Goal: Task Accomplishment & Management: Use online tool/utility

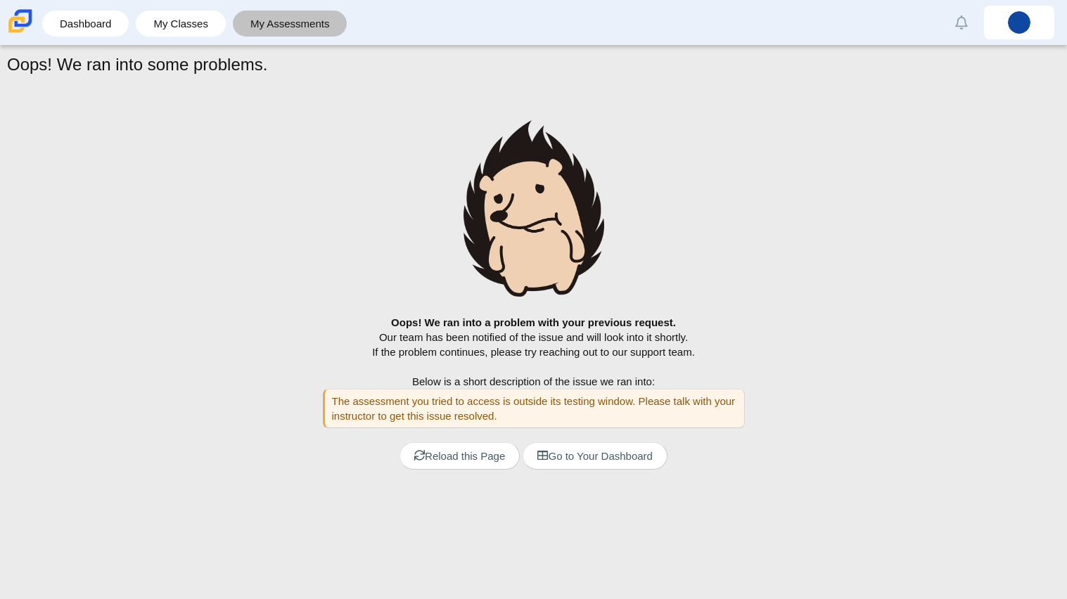
click at [315, 25] on link "My Assessments" at bounding box center [290, 24] width 101 height 26
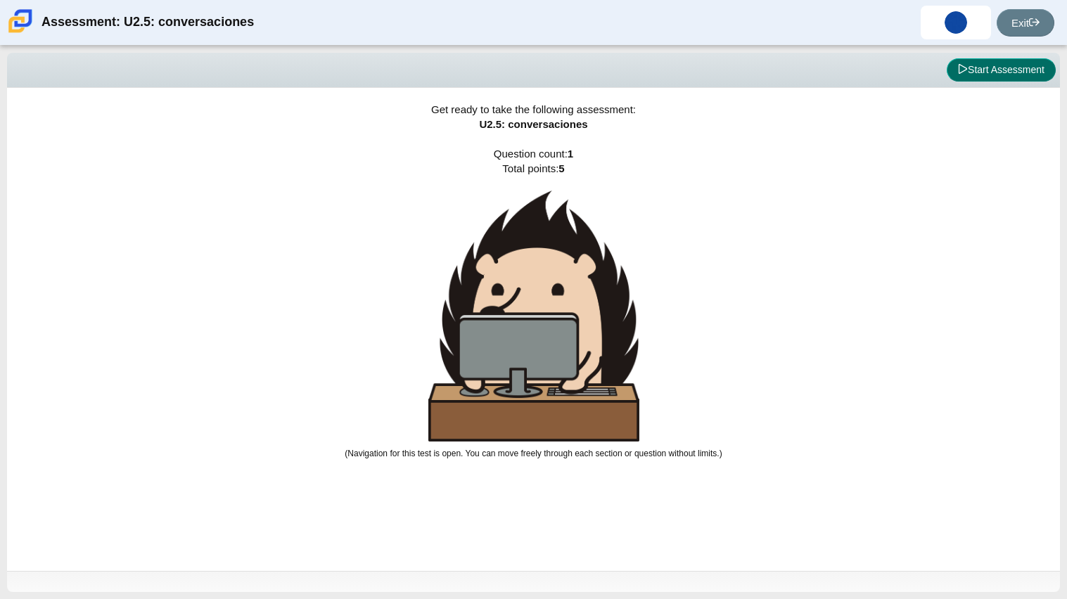
click at [962, 70] on icon at bounding box center [963, 69] width 10 height 10
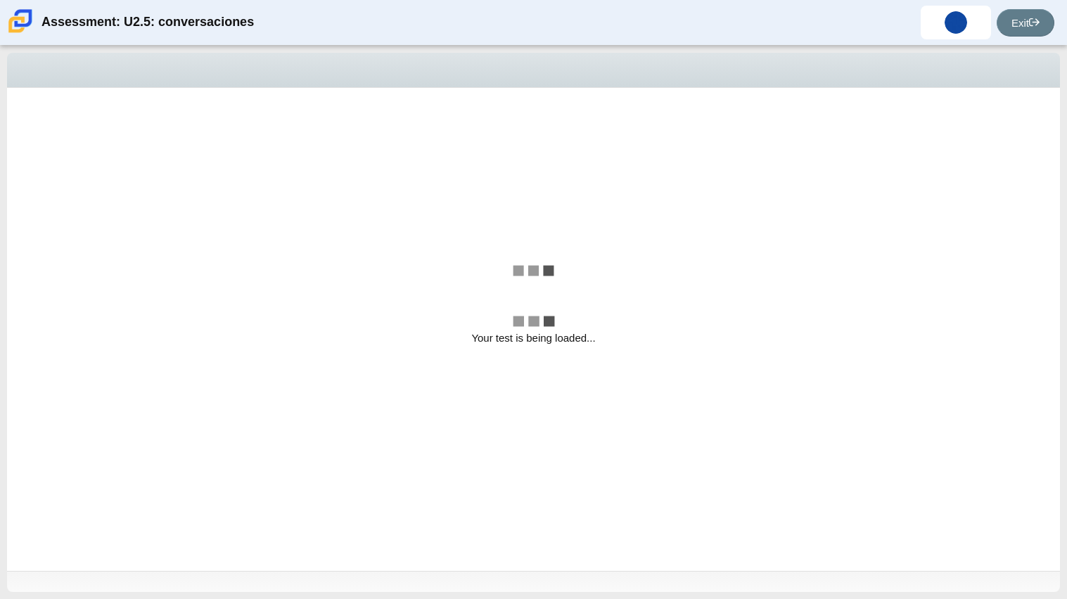
select select "06fad057-86e3-49ec-80e5-8ebec56ce9e7"
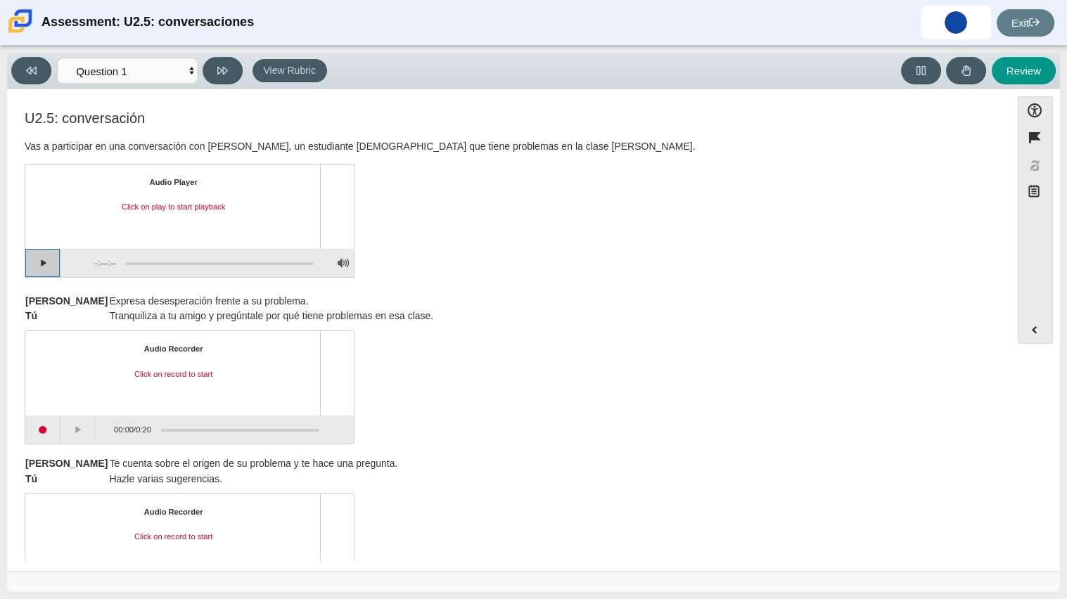
click at [44, 265] on button "Play" at bounding box center [42, 263] width 35 height 28
click at [44, 265] on button "Pause playback" at bounding box center [42, 263] width 35 height 28
click at [350, 279] on div "U2.5: conversación Vas a participar en una conversación con Tomás, un estudiant…" at bounding box center [509, 196] width 969 height 172
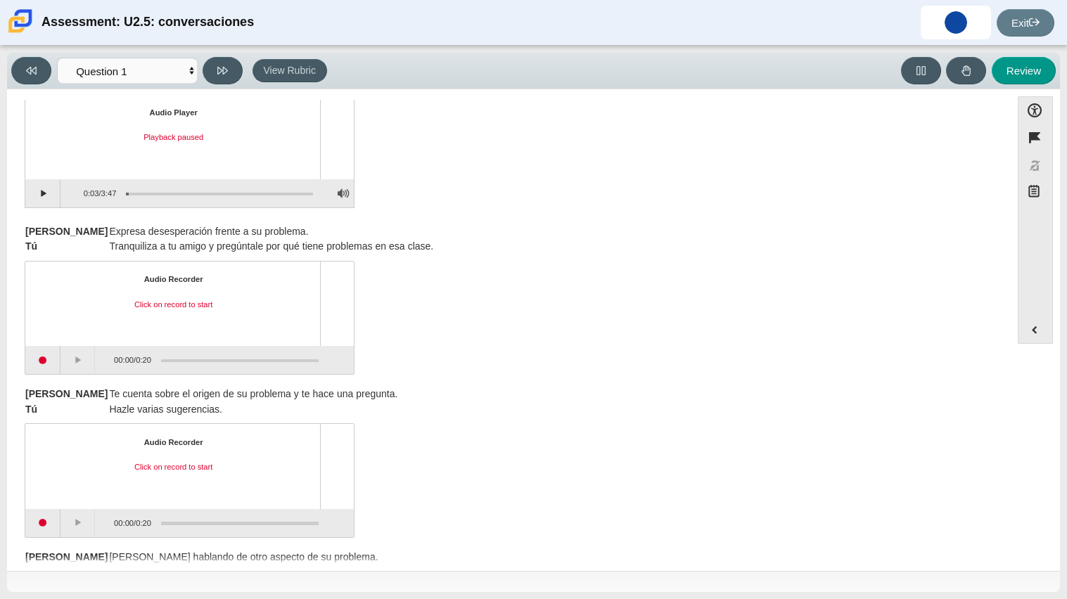
scroll to position [71, 0]
click at [50, 359] on button "Start recording" at bounding box center [42, 359] width 35 height 28
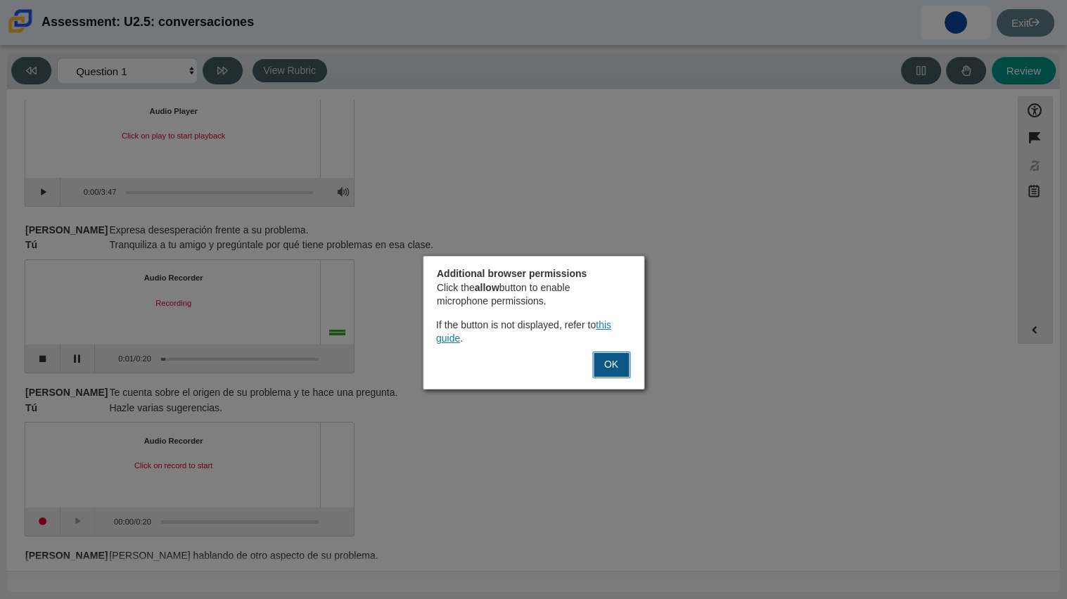
click at [618, 362] on button "OK" at bounding box center [611, 365] width 38 height 27
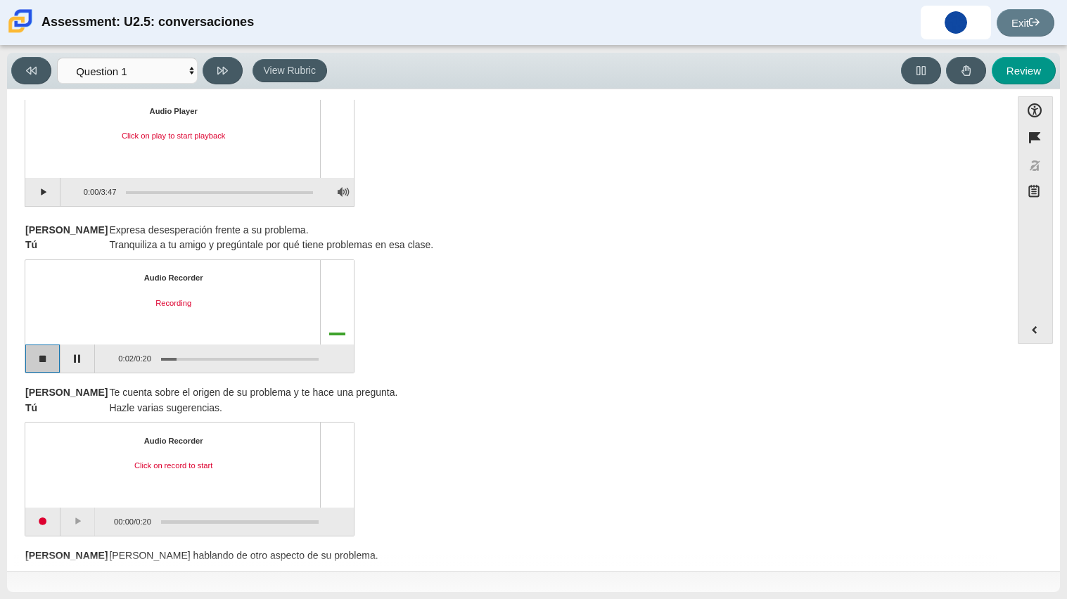
click at [52, 350] on button "Stop recording" at bounding box center [42, 359] width 35 height 28
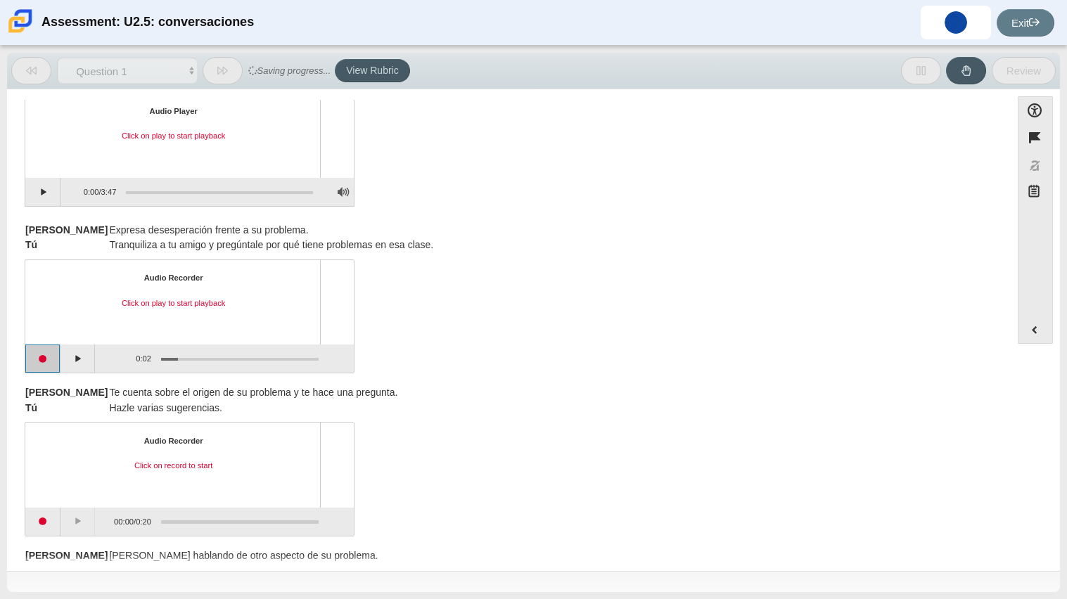
click at [40, 359] on button "Start recording" at bounding box center [42, 359] width 35 height 28
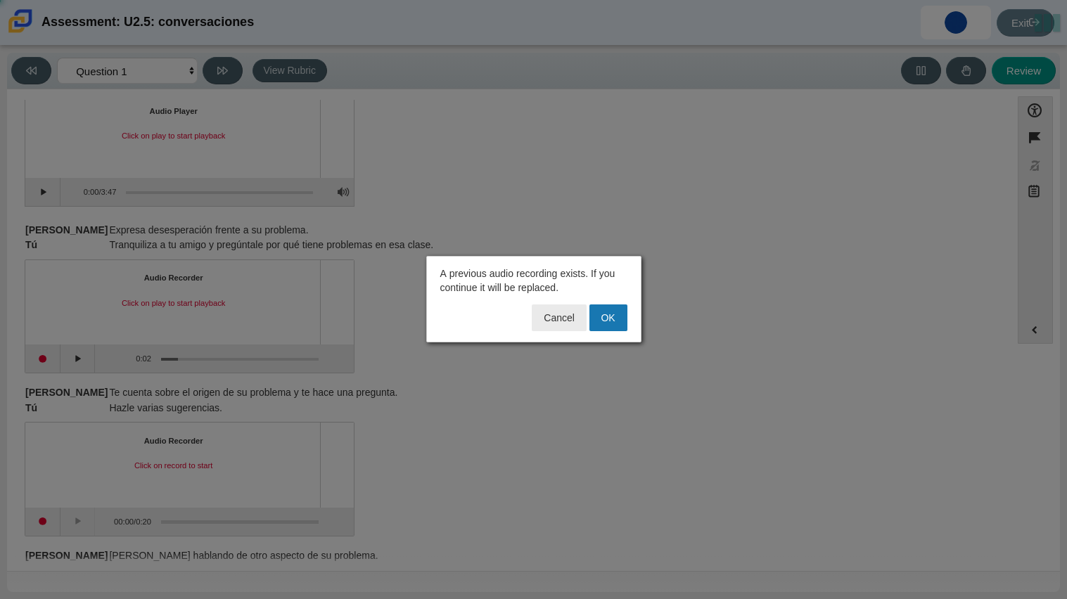
click button "OK" at bounding box center [609, 318] width 38 height 27
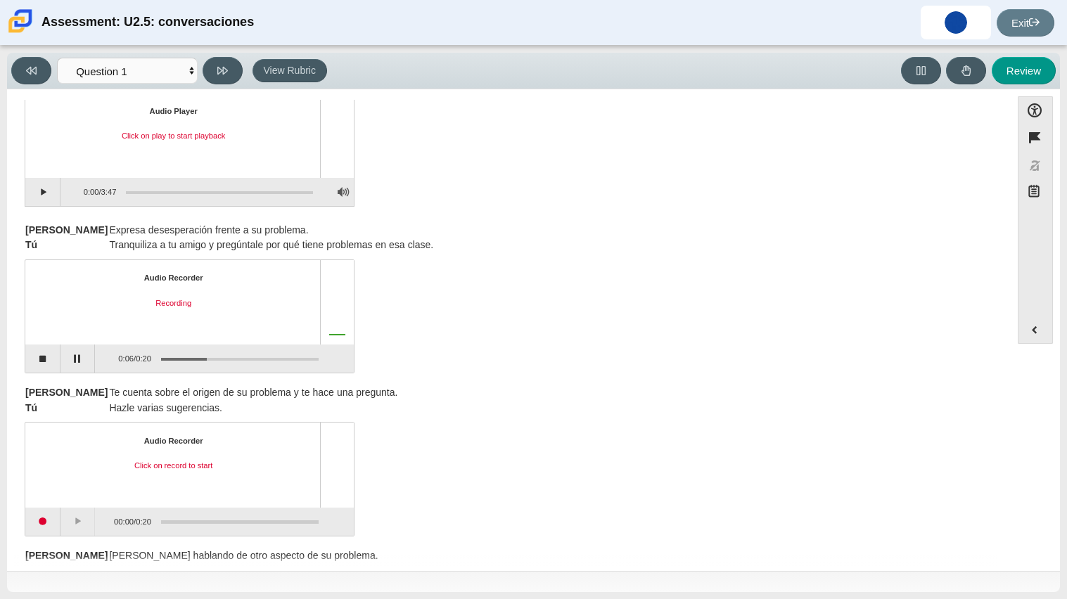
click at [269, 412] on td "Hazle varias sugerencias." at bounding box center [253, 408] width 290 height 15
click at [46, 360] on button "Stop recording" at bounding box center [42, 359] width 35 height 28
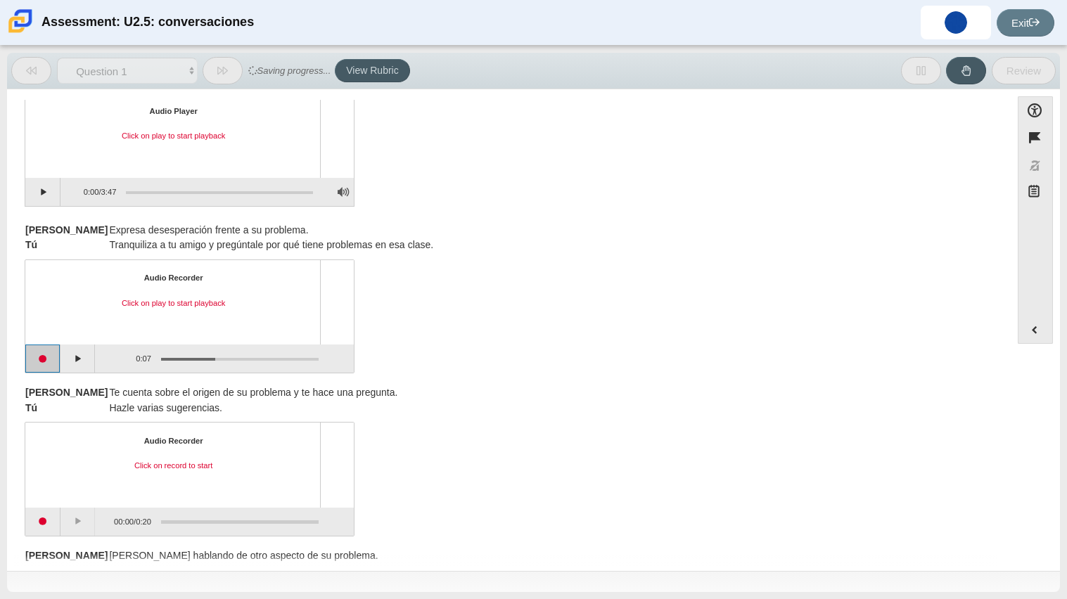
click at [46, 360] on button "Start recording" at bounding box center [42, 359] width 35 height 28
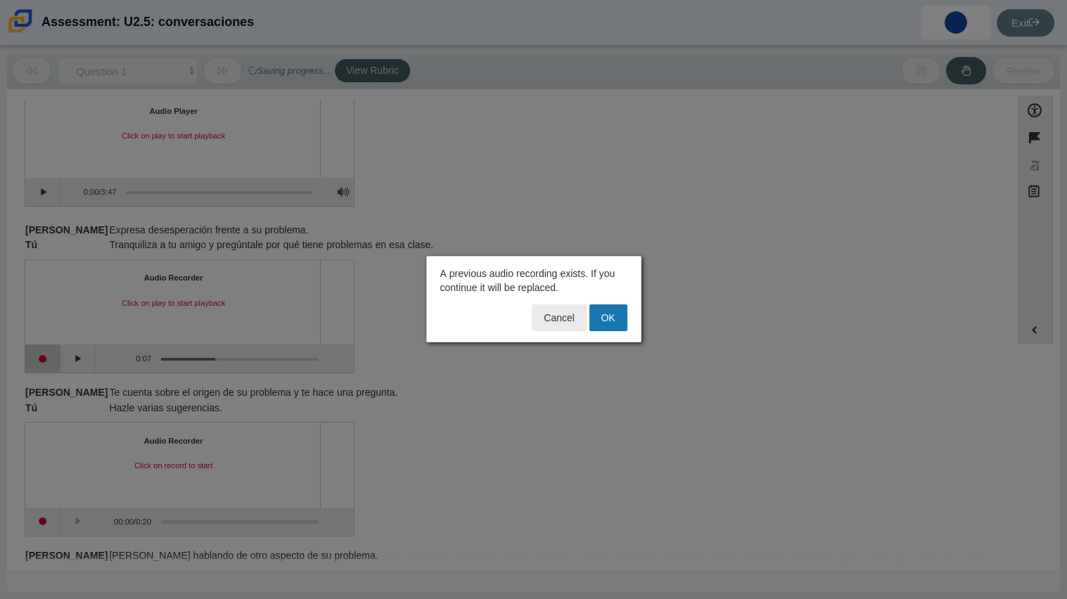
click button "OK" at bounding box center [609, 318] width 38 height 27
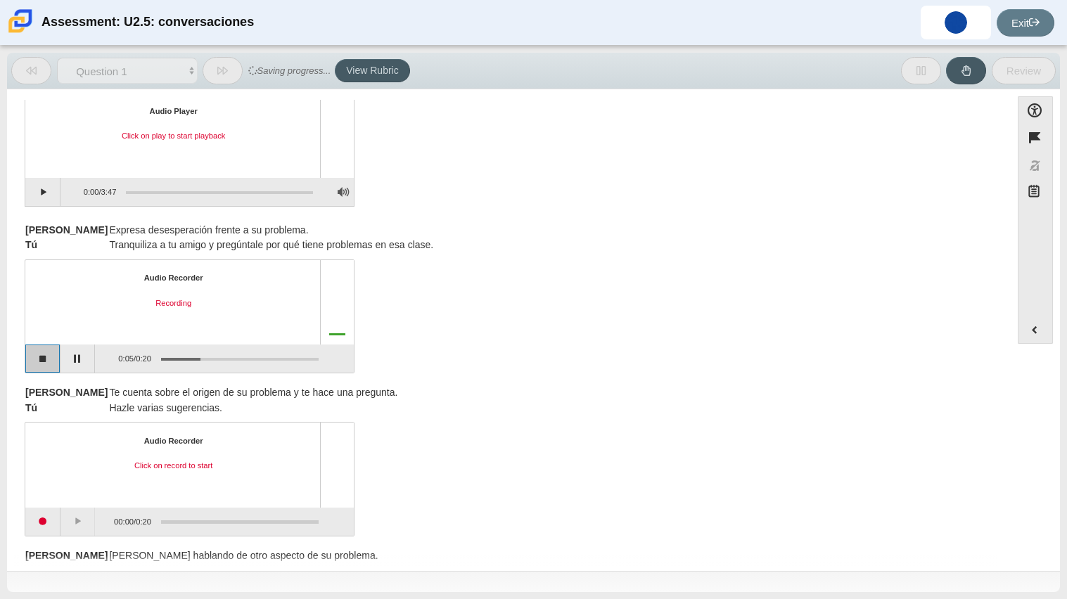
click at [39, 364] on button "Stop recording" at bounding box center [42, 359] width 35 height 28
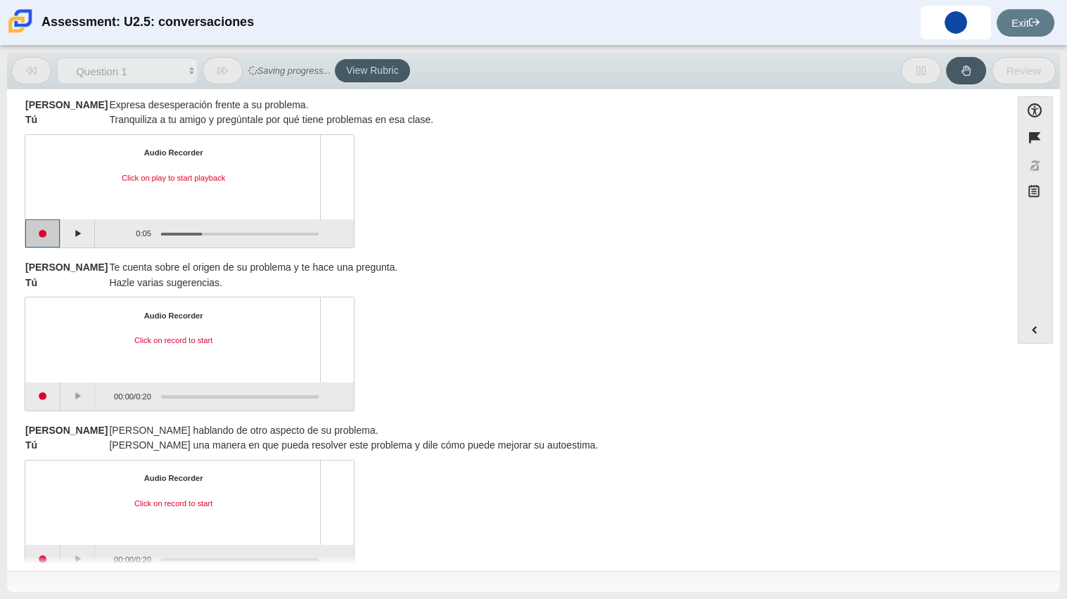
scroll to position [198, 0]
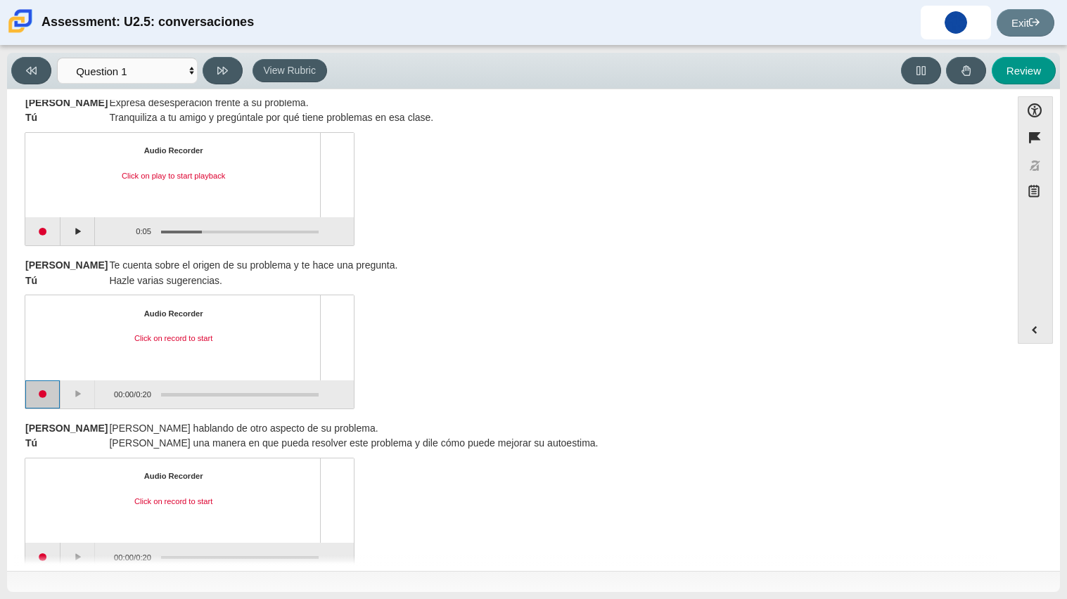
click at [42, 389] on button "Start recording" at bounding box center [42, 395] width 35 height 28
click at [46, 390] on button "Stop recording" at bounding box center [42, 395] width 35 height 28
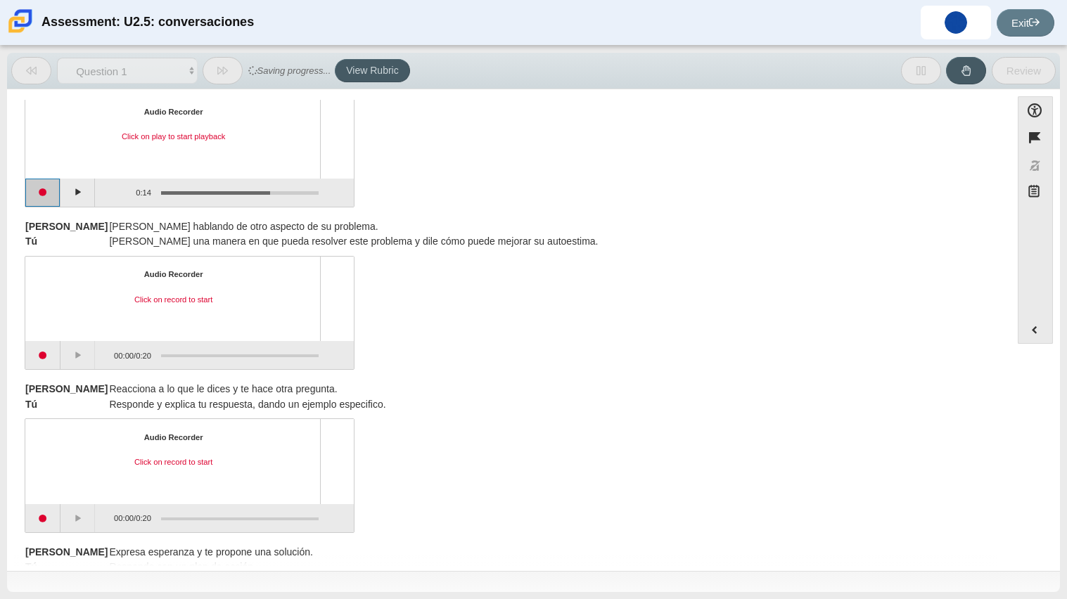
scroll to position [407, 0]
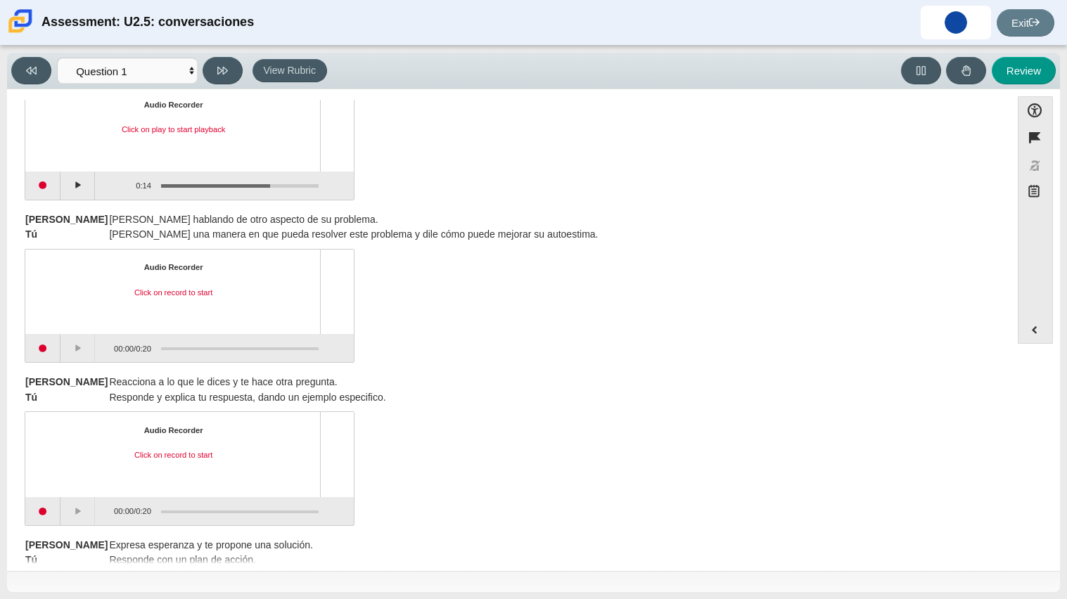
click at [78, 267] on div "Audio Recorder" at bounding box center [173, 267] width 271 height 11
click at [41, 348] on button "Start recording" at bounding box center [42, 348] width 35 height 28
click at [41, 348] on button "Stop recording" at bounding box center [42, 348] width 35 height 28
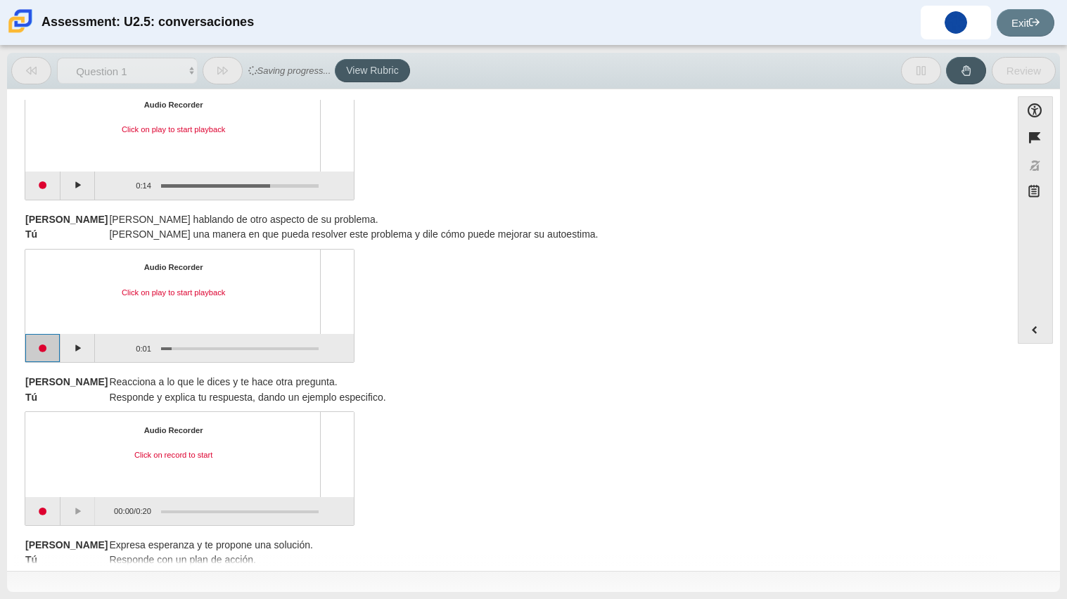
click at [41, 348] on button "Start recording" at bounding box center [42, 348] width 35 height 28
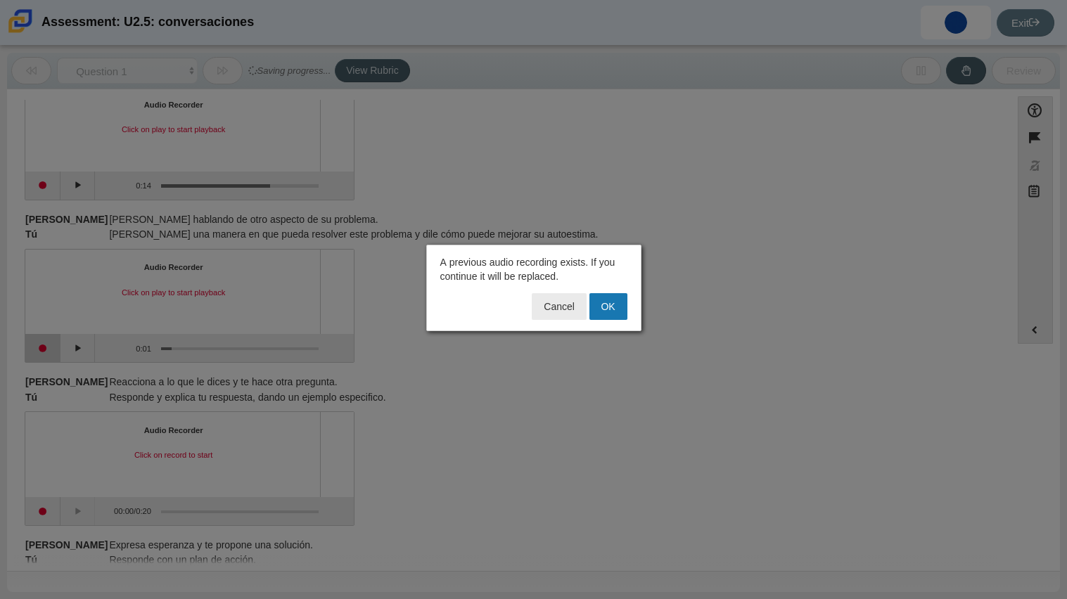
click at [41, 348] on div at bounding box center [533, 299] width 1067 height 599
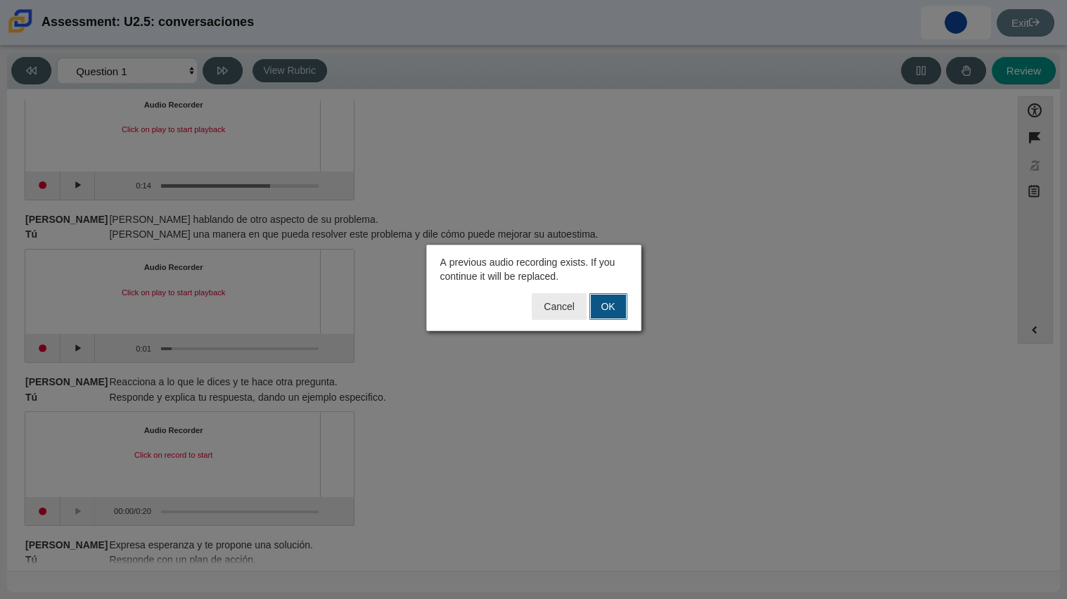
click at [604, 314] on button "OK" at bounding box center [609, 306] width 38 height 27
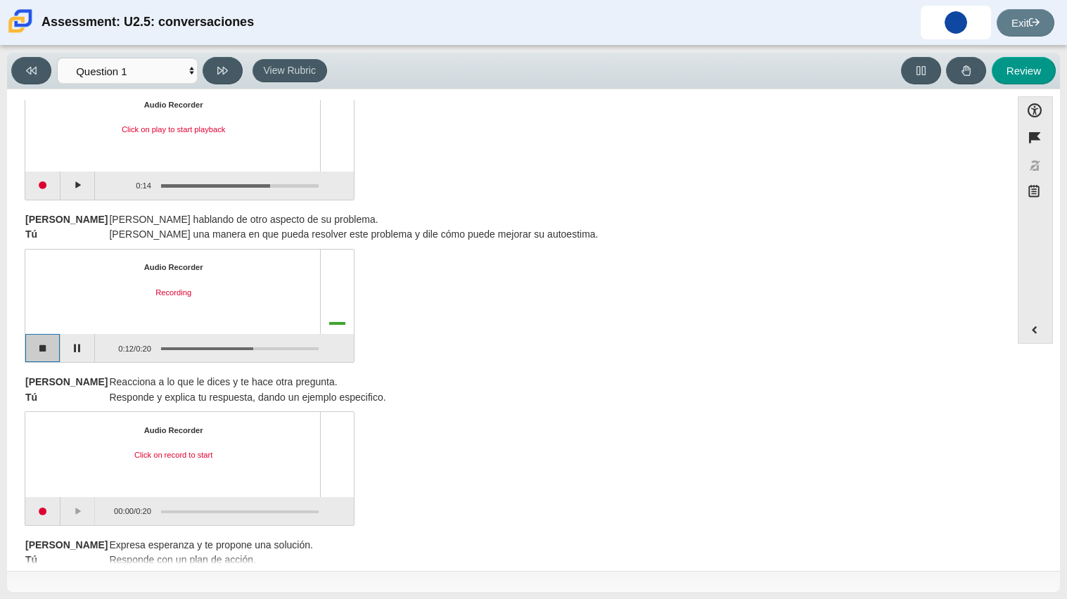
click at [51, 338] on button "Stop recording" at bounding box center [42, 348] width 35 height 28
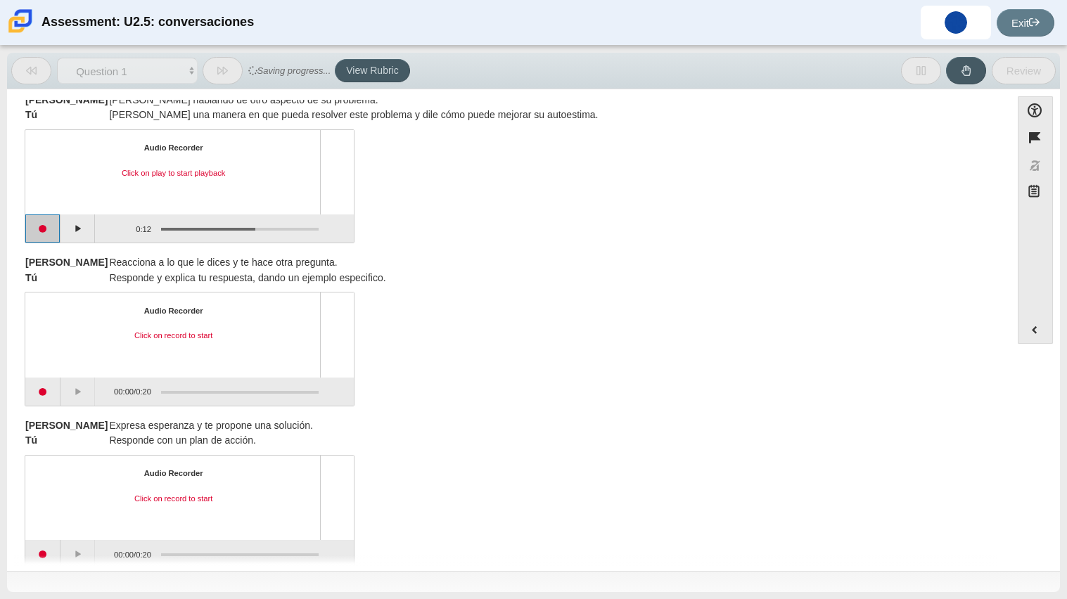
scroll to position [549, 0]
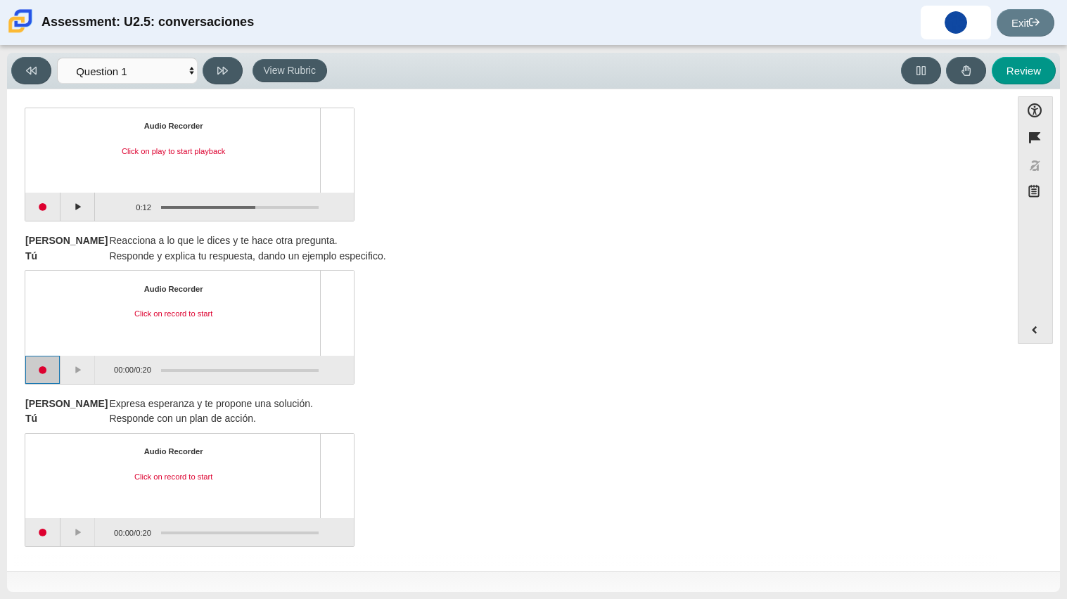
click at [49, 364] on button "Start recording" at bounding box center [42, 370] width 35 height 28
click at [45, 363] on button "Stop recording" at bounding box center [42, 370] width 35 height 28
click at [50, 528] on button "Start recording" at bounding box center [42, 532] width 35 height 28
click at [50, 528] on button "Stop recording" at bounding box center [42, 532] width 35 height 28
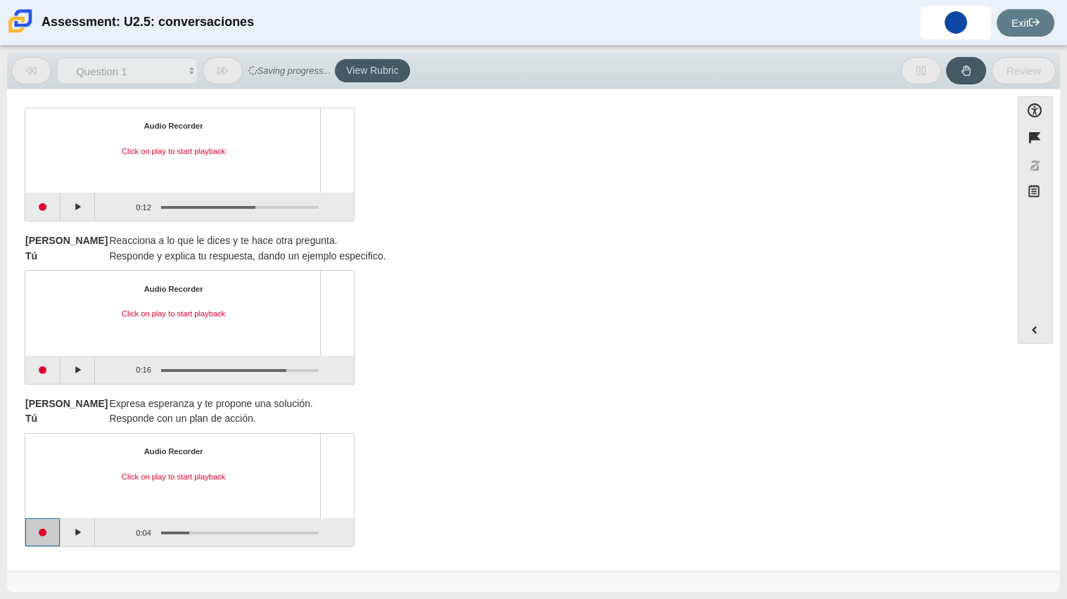
click at [46, 539] on button "Start recording" at bounding box center [42, 532] width 35 height 28
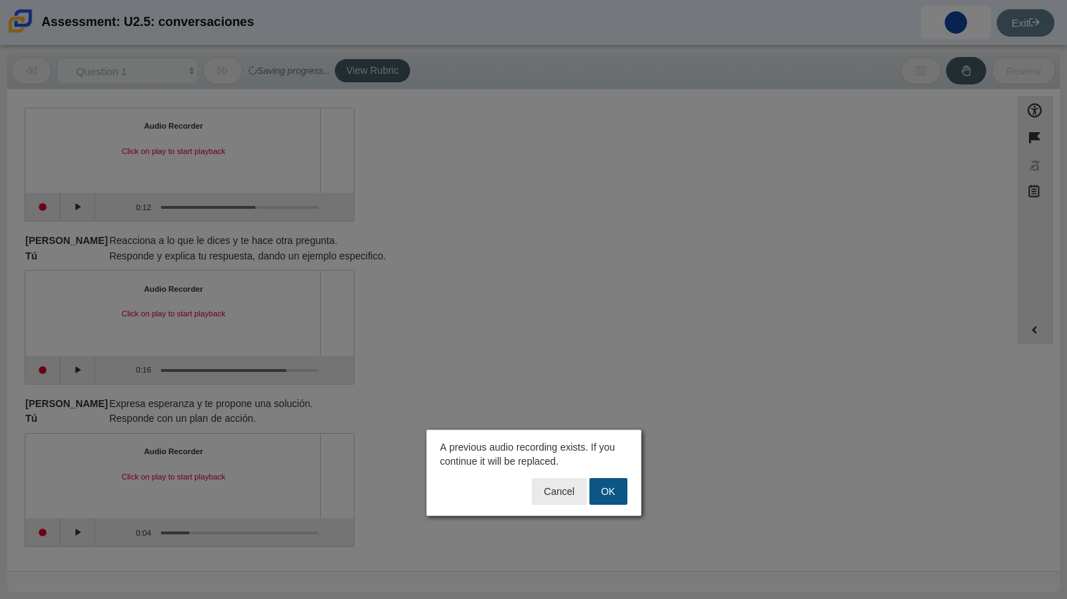
click at [614, 504] on button "OK" at bounding box center [609, 491] width 38 height 27
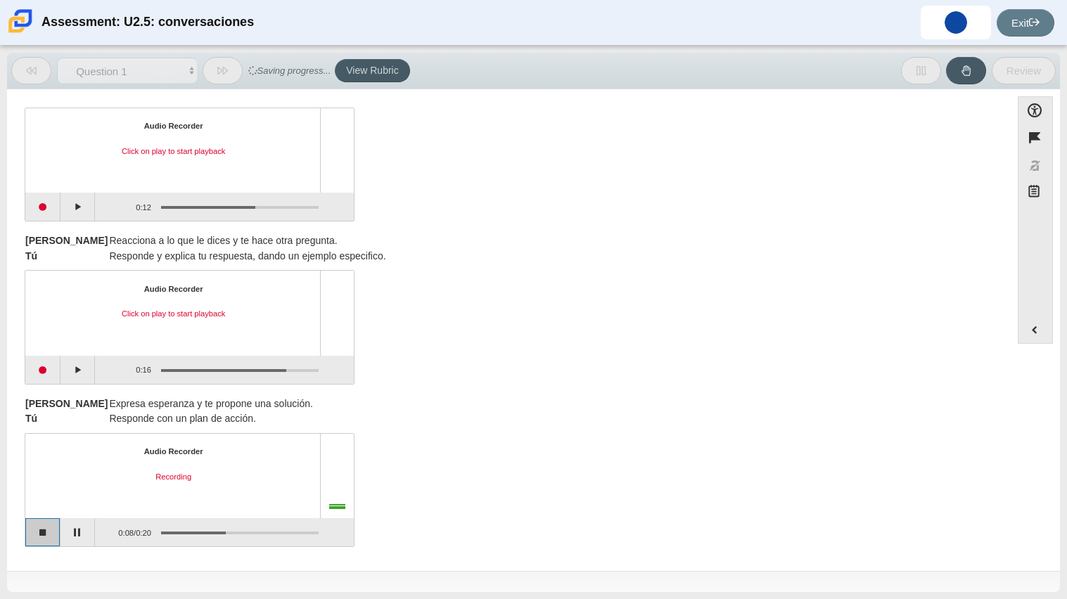
click at [39, 534] on button "Stop recording" at bounding box center [42, 532] width 35 height 28
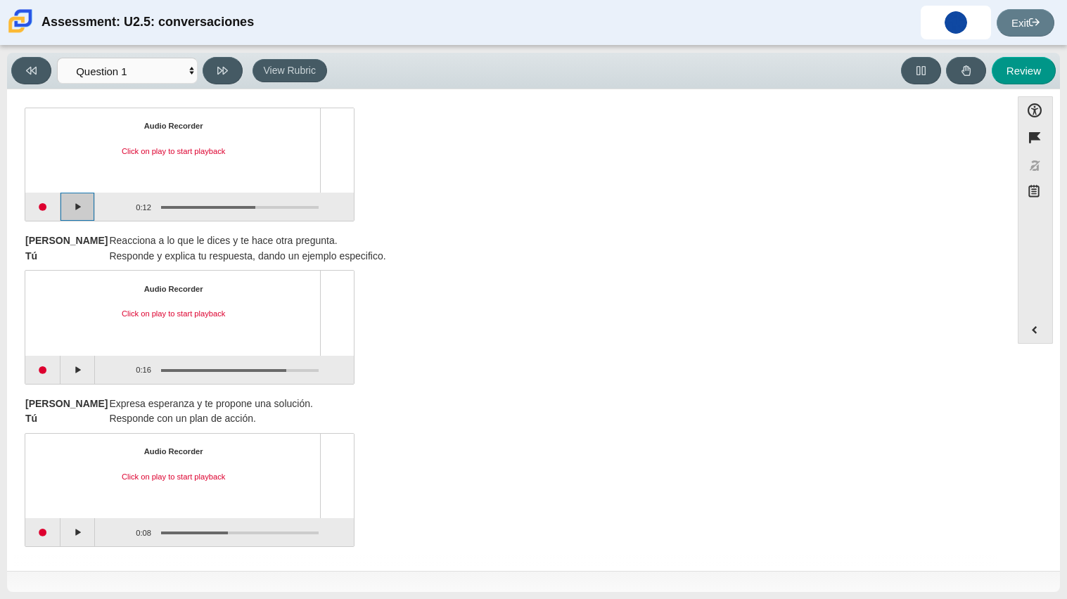
click at [84, 215] on button "Play" at bounding box center [77, 207] width 35 height 28
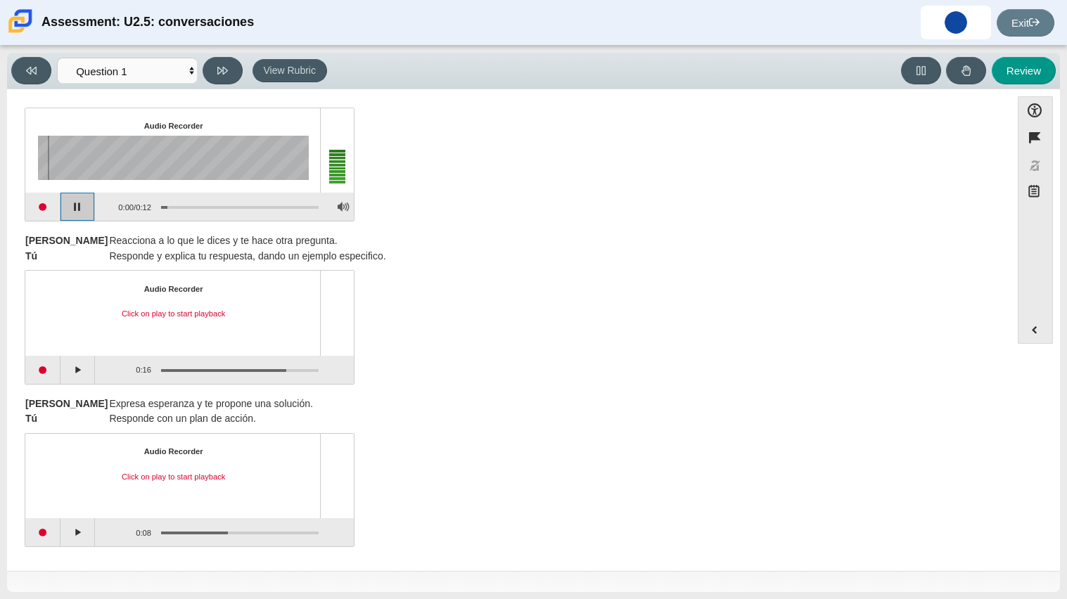
click at [84, 215] on button "Pause playback" at bounding box center [77, 207] width 35 height 28
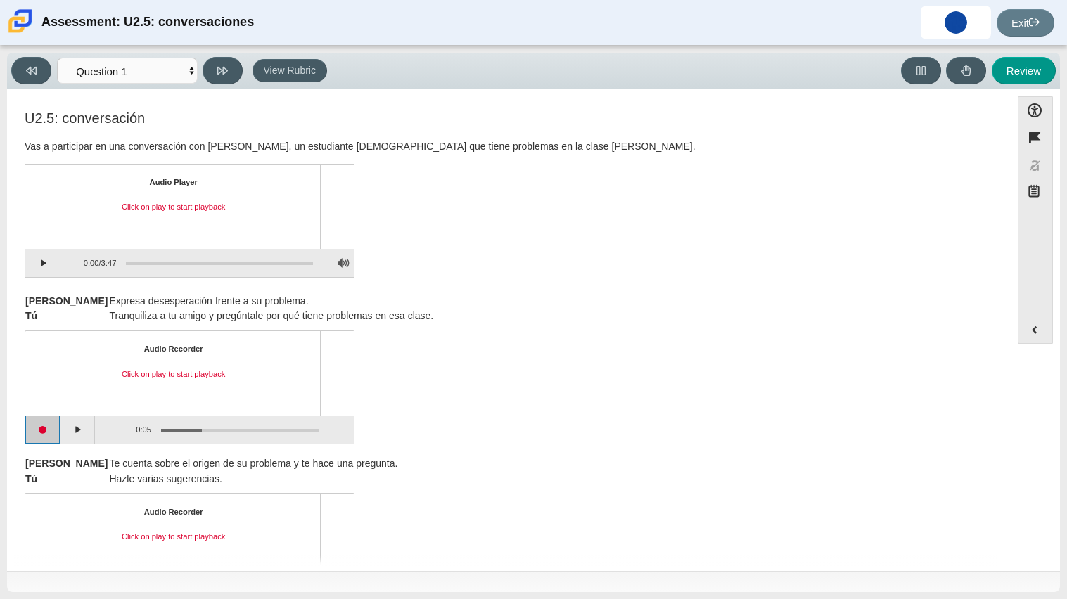
click at [42, 426] on button "Start recording" at bounding box center [42, 430] width 35 height 28
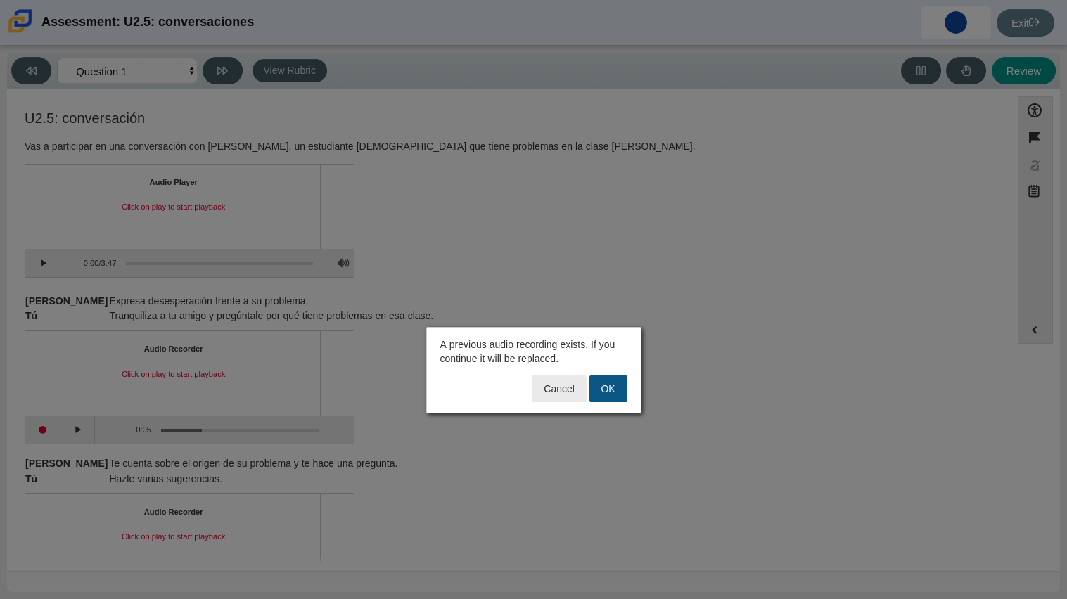
click at [599, 390] on button "OK" at bounding box center [609, 389] width 38 height 27
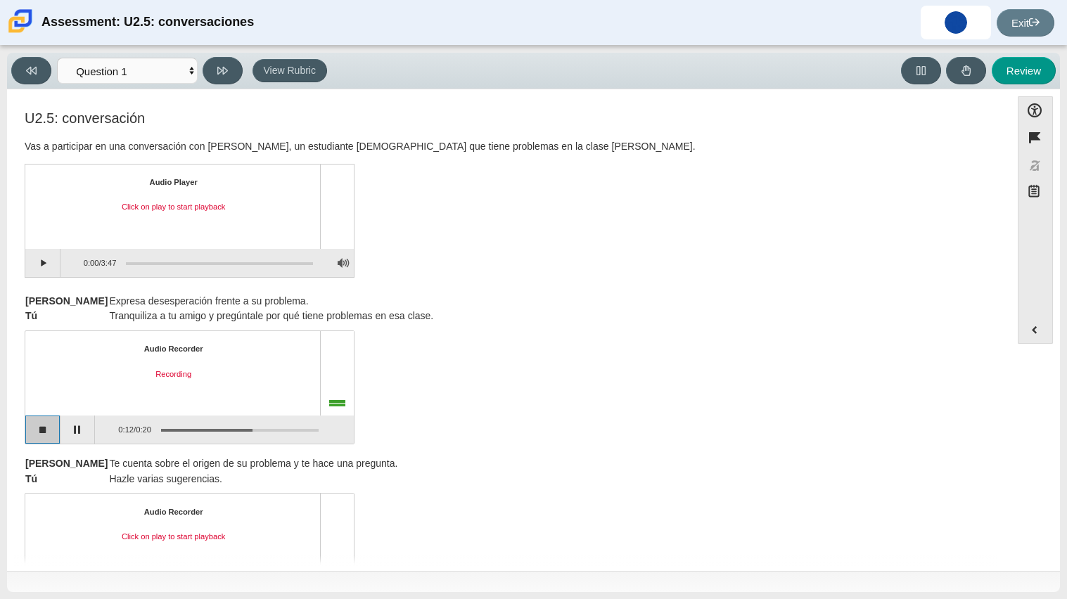
click at [45, 435] on button "Stop recording" at bounding box center [42, 430] width 35 height 28
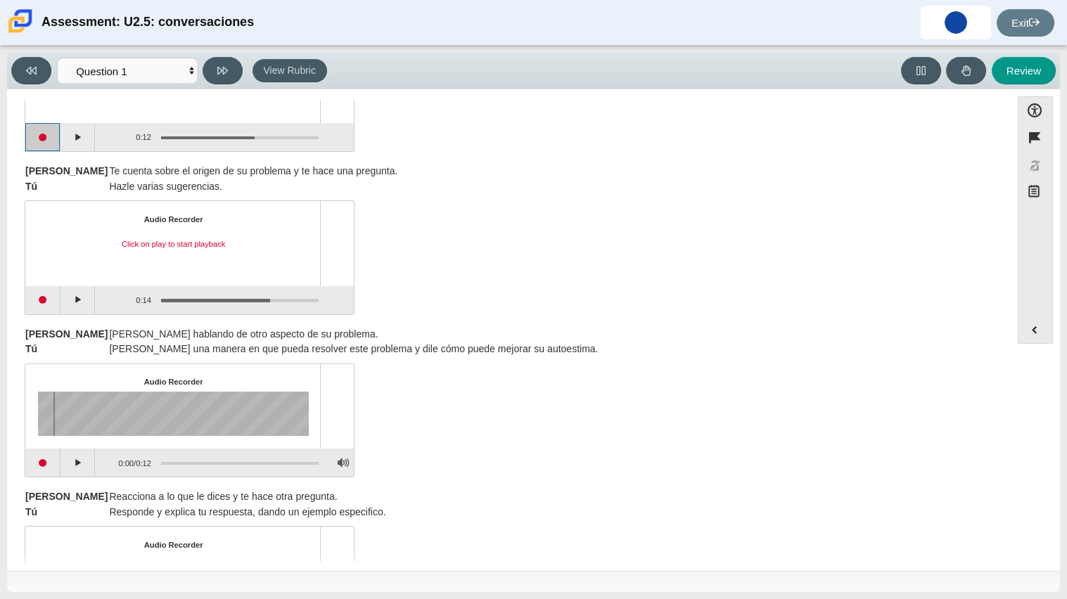
scroll to position [293, 0]
click at [82, 298] on button "Play" at bounding box center [77, 300] width 35 height 28
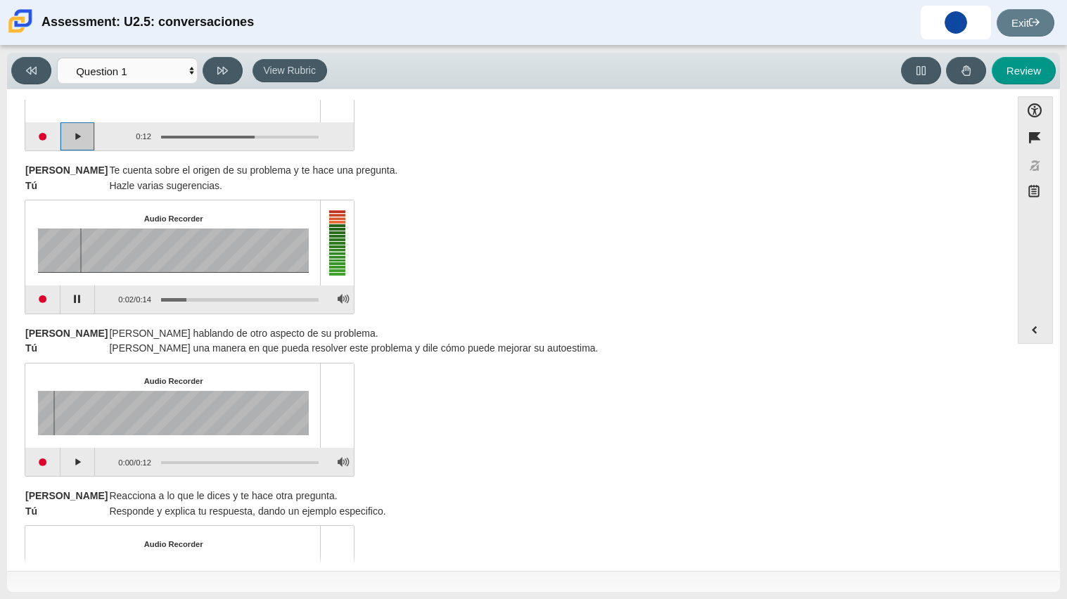
click at [78, 122] on button "Play" at bounding box center [77, 136] width 35 height 28
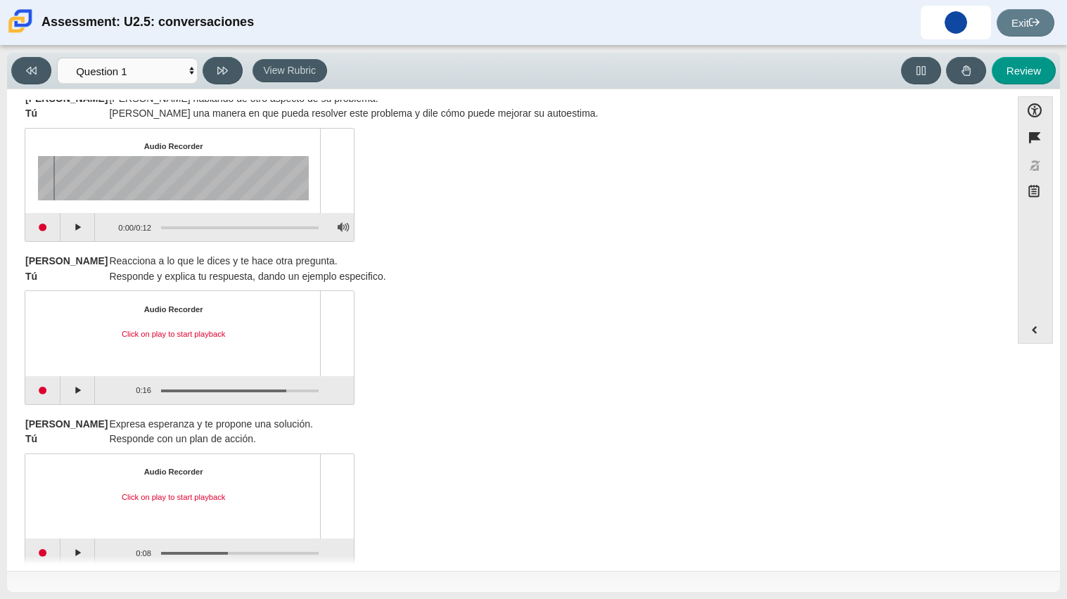
scroll to position [543, 0]
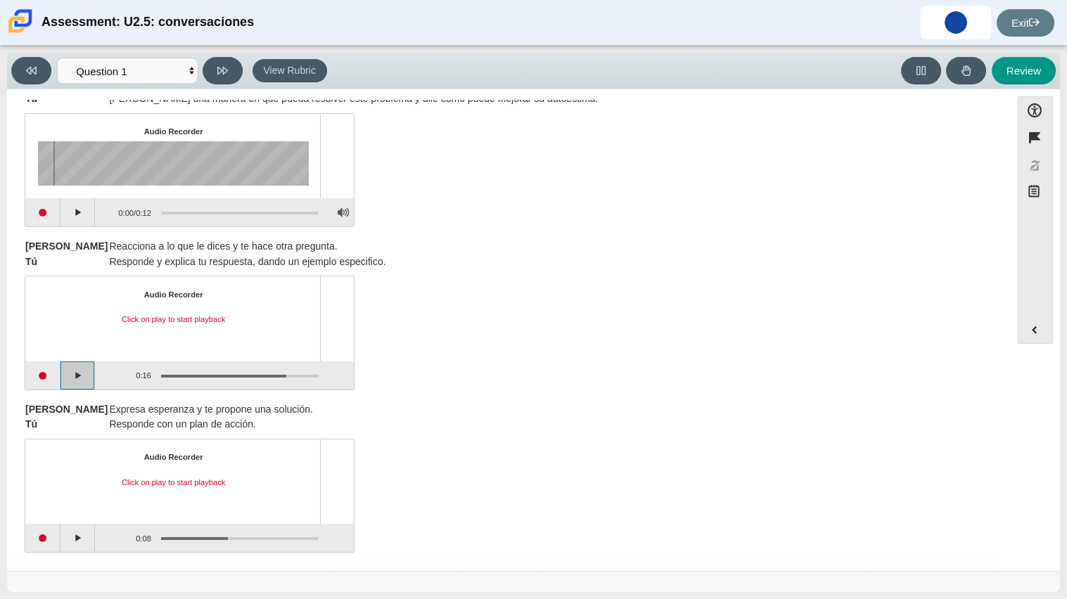
click at [87, 378] on button "Play" at bounding box center [77, 376] width 35 height 28
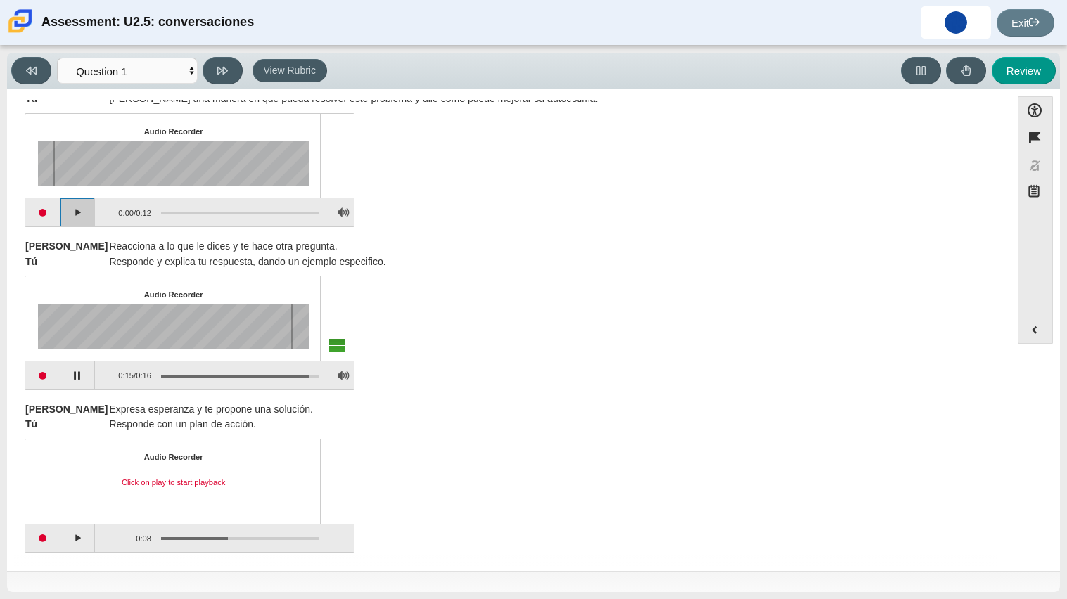
click at [89, 216] on button "Play" at bounding box center [77, 212] width 35 height 28
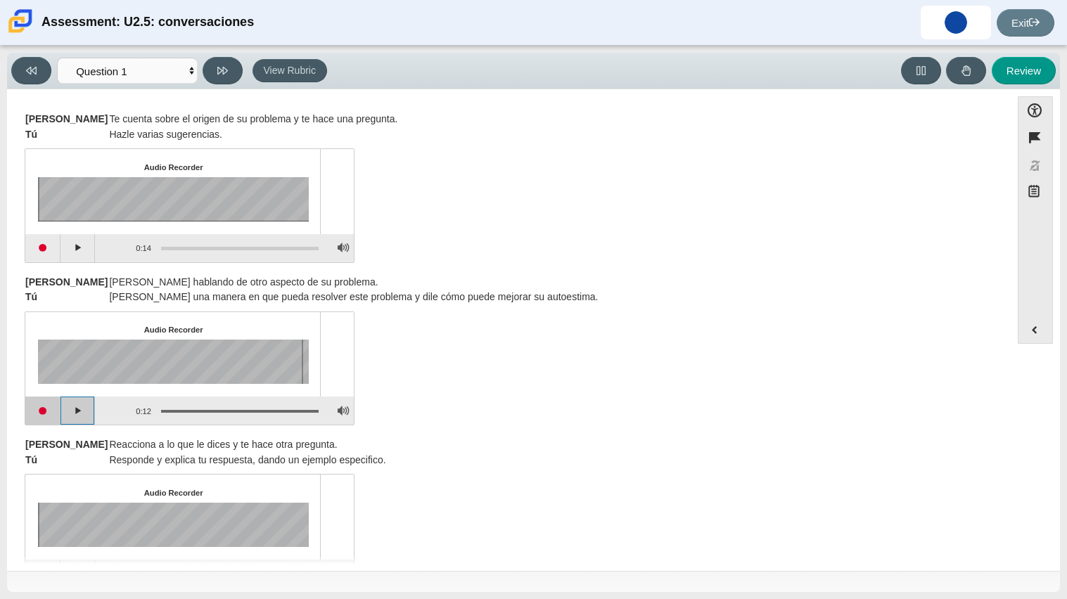
scroll to position [350, 0]
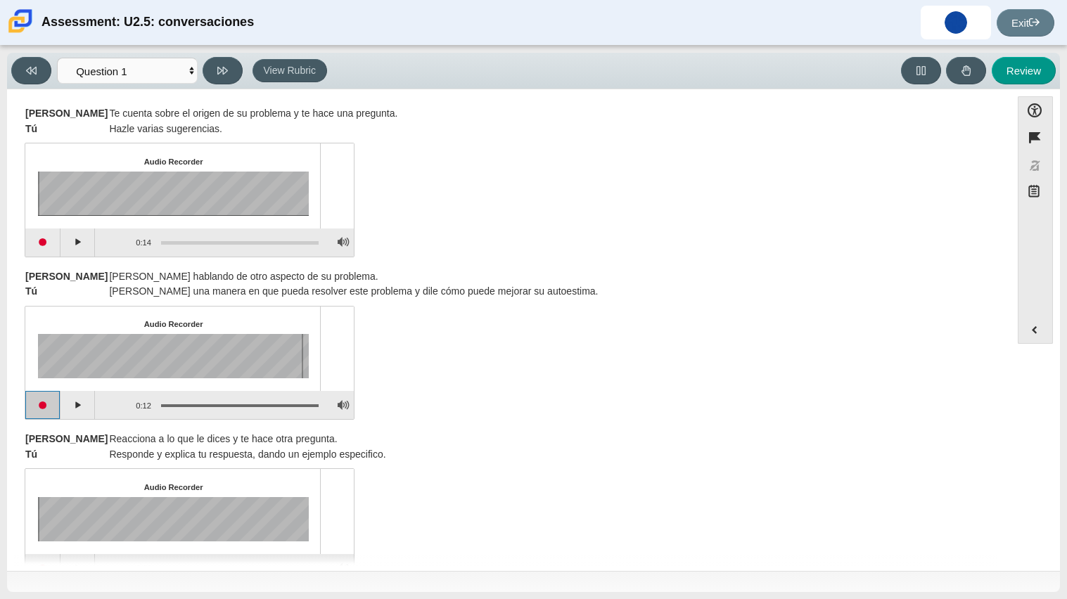
click at [41, 402] on button "Start recording" at bounding box center [42, 405] width 35 height 28
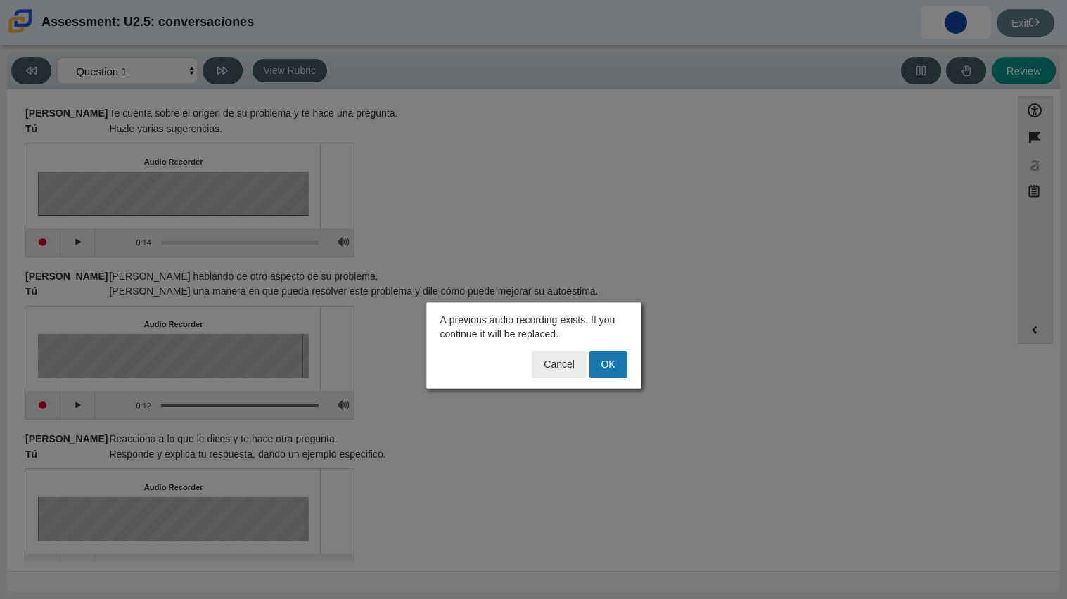
click button "OK" at bounding box center [609, 364] width 38 height 27
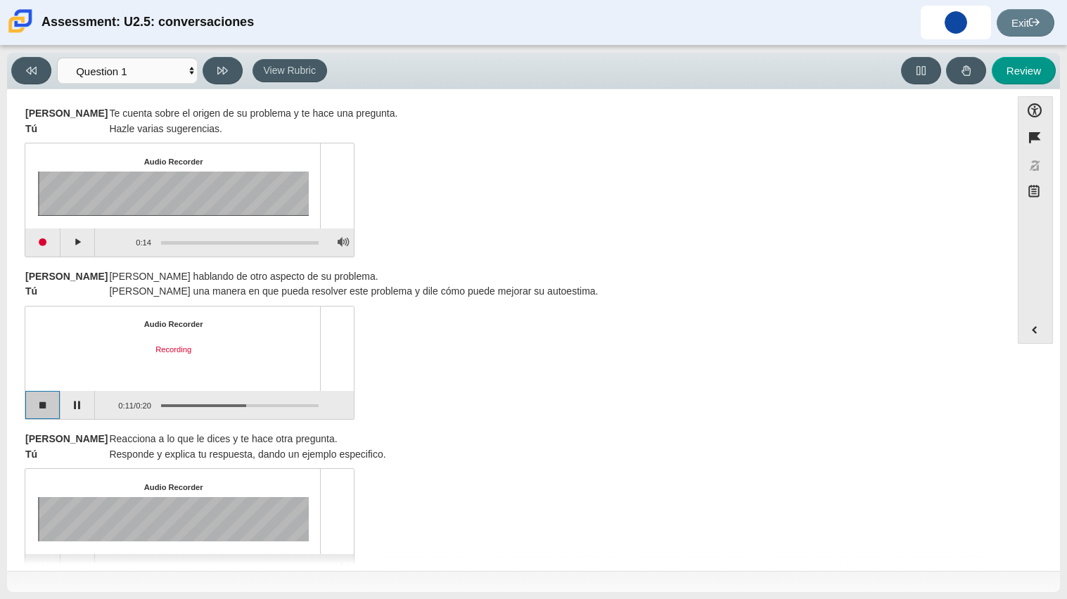
click at [44, 397] on button "Stop recording" at bounding box center [42, 405] width 35 height 28
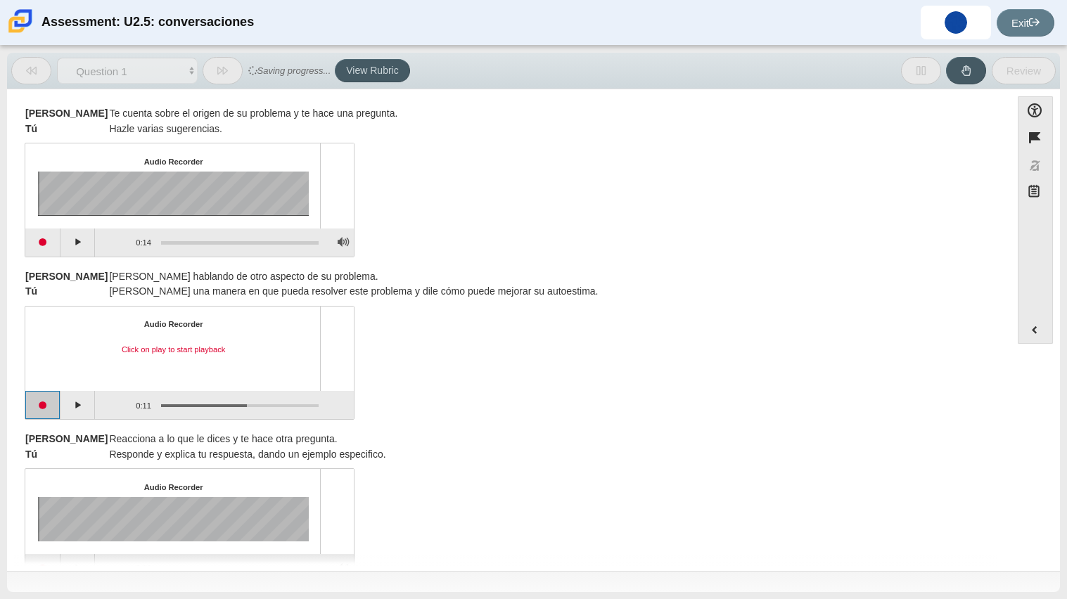
scroll to position [452, 0]
